Goal: Communication & Community: Answer question/provide support

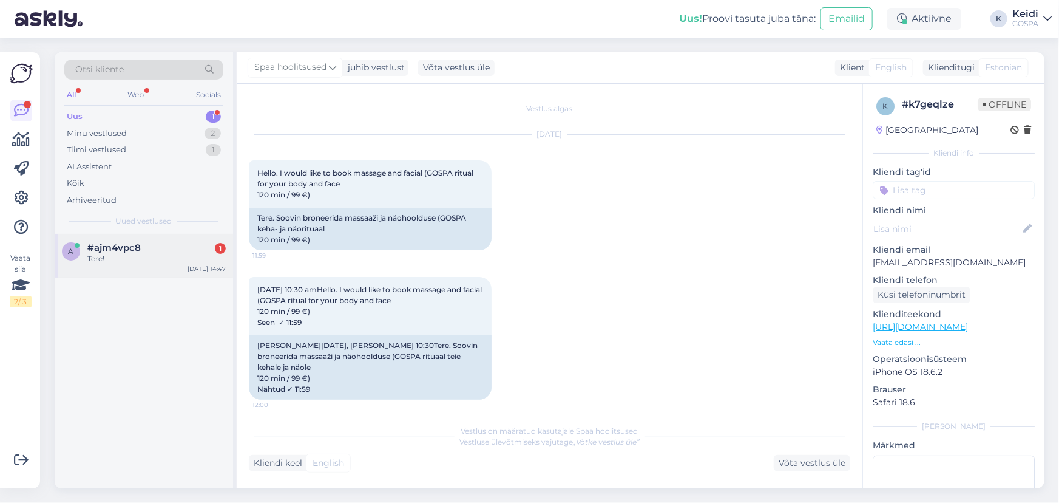
click at [154, 245] on div "#ajm4vpc8 1" at bounding box center [156, 247] width 138 height 11
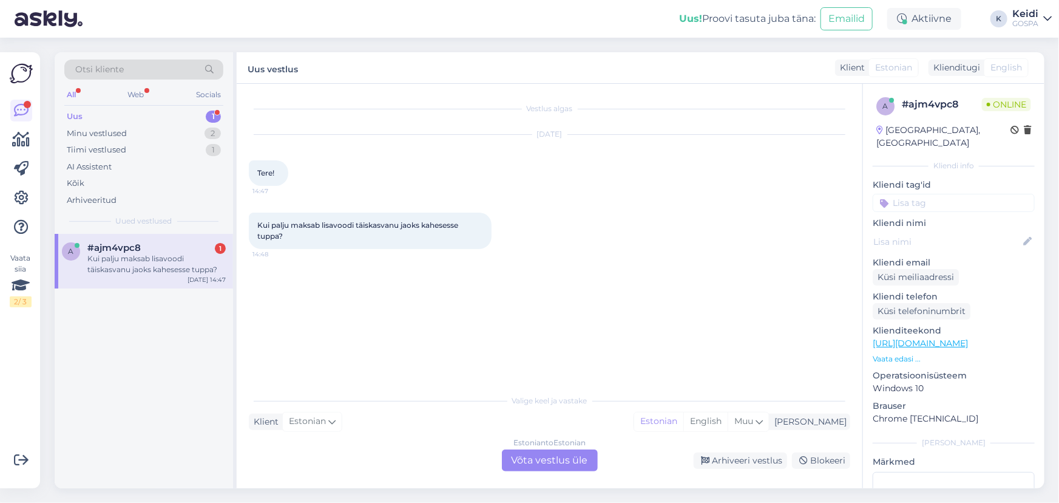
click at [554, 461] on div "Estonian to Estonian Võta vestlus üle" at bounding box center [550, 460] width 96 height 22
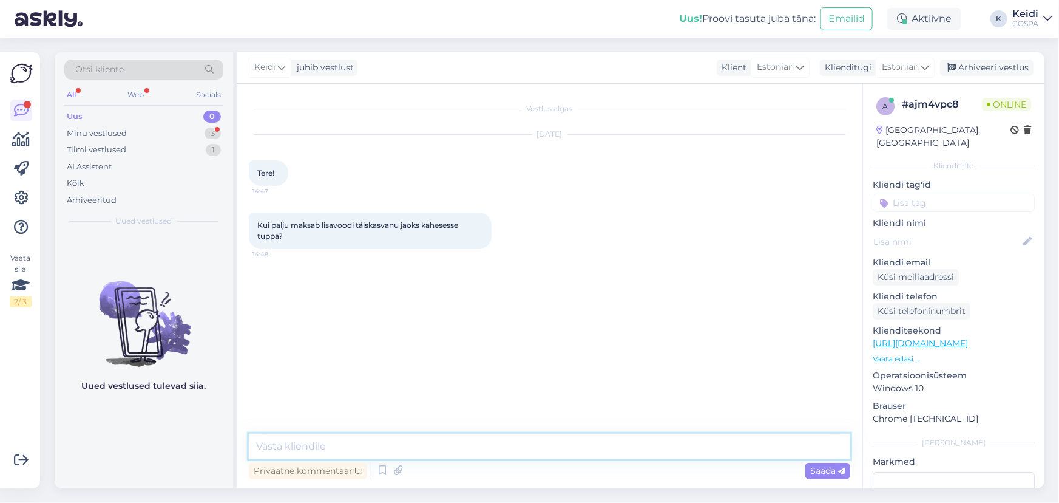
click at [337, 441] on textarea at bounding box center [549, 445] width 601 height 25
click at [395, 445] on textarea "Tere! Lisavoodi täiskasvanule on 50.-" at bounding box center [549, 445] width 601 height 25
click at [466, 444] on textarea "Tere! Lisavoodi täiskasvanule alates 16eluaaastast on 50.-" at bounding box center [549, 445] width 601 height 25
click at [535, 448] on textarea "Tere! Lisavoodi täiskasvanule alates 16eluaastast on 50.-" at bounding box center [549, 445] width 601 height 25
click at [439, 446] on textarea "Tere! Lisavoodi täiskasvanule alates 16eluaastast on 50.-." at bounding box center [549, 445] width 601 height 25
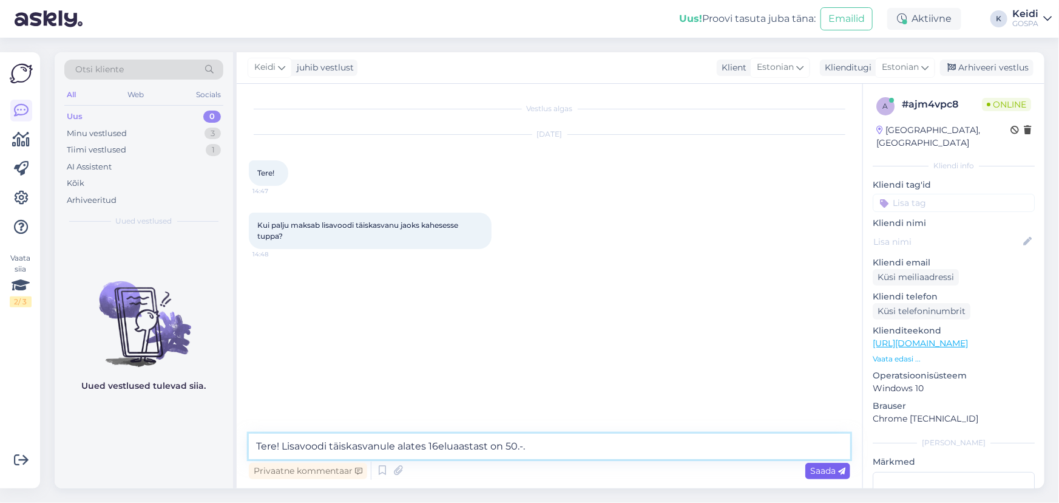
type textarea "Tere! Lisavoodi täiskasvanule alates 16eluaastast on 50.-."
click at [819, 473] on span "Saada" at bounding box center [827, 470] width 35 height 11
